Goal: Transaction & Acquisition: Subscribe to service/newsletter

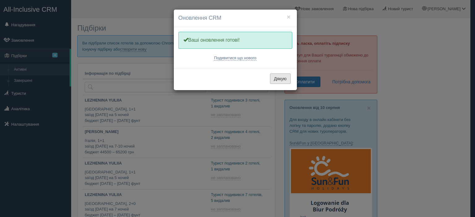
click at [281, 79] on button "Дякую" at bounding box center [280, 79] width 21 height 11
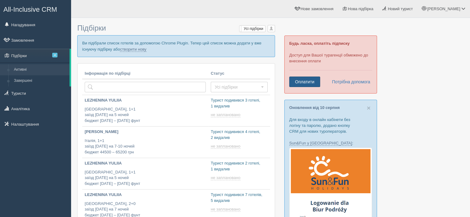
click at [305, 80] on link "Оплатити" at bounding box center [304, 82] width 31 height 11
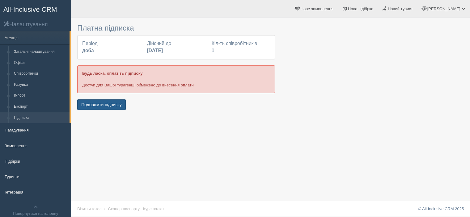
click at [108, 105] on button "Подовжити підписку" at bounding box center [101, 105] width 49 height 11
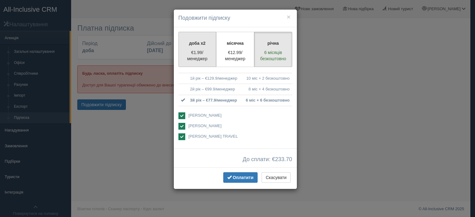
click at [202, 51] on p "€1.99/менеджер" at bounding box center [197, 55] width 30 height 12
radio input "true"
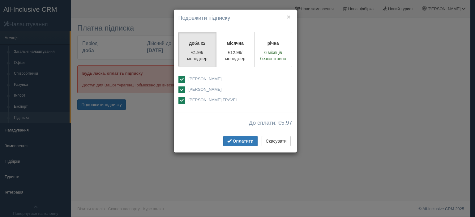
click at [181, 90] on ins at bounding box center [181, 90] width 7 height 7
checkbox input "false"
click at [180, 101] on ins at bounding box center [181, 100] width 7 height 7
checkbox input "false"
click at [290, 15] on h4 "Подовжити підписку" at bounding box center [235, 18] width 114 height 8
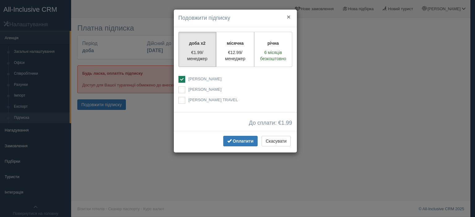
click at [289, 17] on button "×" at bounding box center [288, 17] width 4 height 6
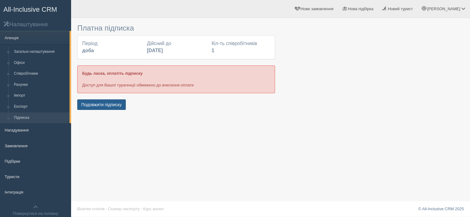
click at [121, 102] on button "Подовжити підписку" at bounding box center [101, 105] width 49 height 11
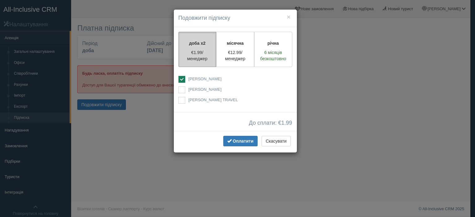
click at [208, 59] on p "€1.99/менеджер" at bounding box center [197, 55] width 30 height 12
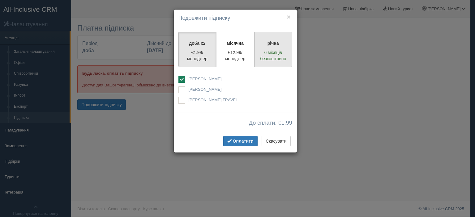
click at [269, 47] on label "річна 6 місяців безкоштовно" at bounding box center [273, 49] width 38 height 35
radio input "true"
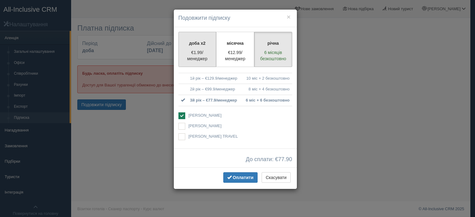
click at [196, 49] on label "доба x2 €1.99/менеджер" at bounding box center [197, 49] width 38 height 35
radio input "true"
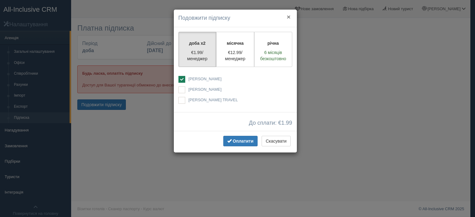
click at [289, 15] on button "×" at bounding box center [288, 17] width 4 height 6
